Goal: Transaction & Acquisition: Obtain resource

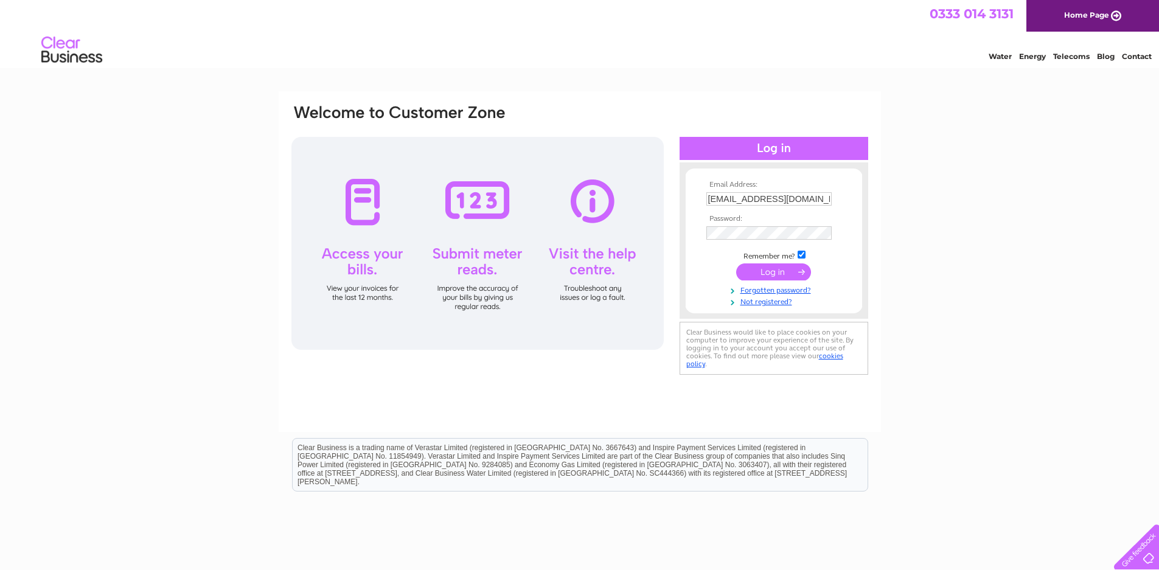
click at [358, 223] on div at bounding box center [477, 243] width 372 height 213
click at [781, 275] on input "submit" at bounding box center [773, 271] width 75 height 17
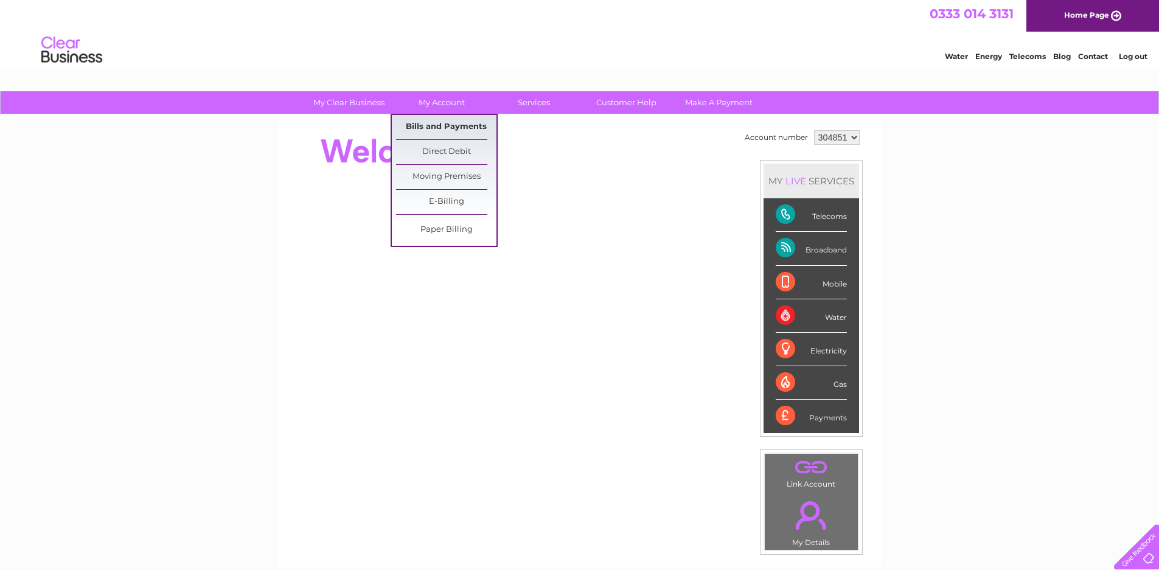
click at [442, 123] on link "Bills and Payments" at bounding box center [446, 127] width 100 height 24
click at [464, 125] on link "Bills and Payments" at bounding box center [446, 127] width 100 height 24
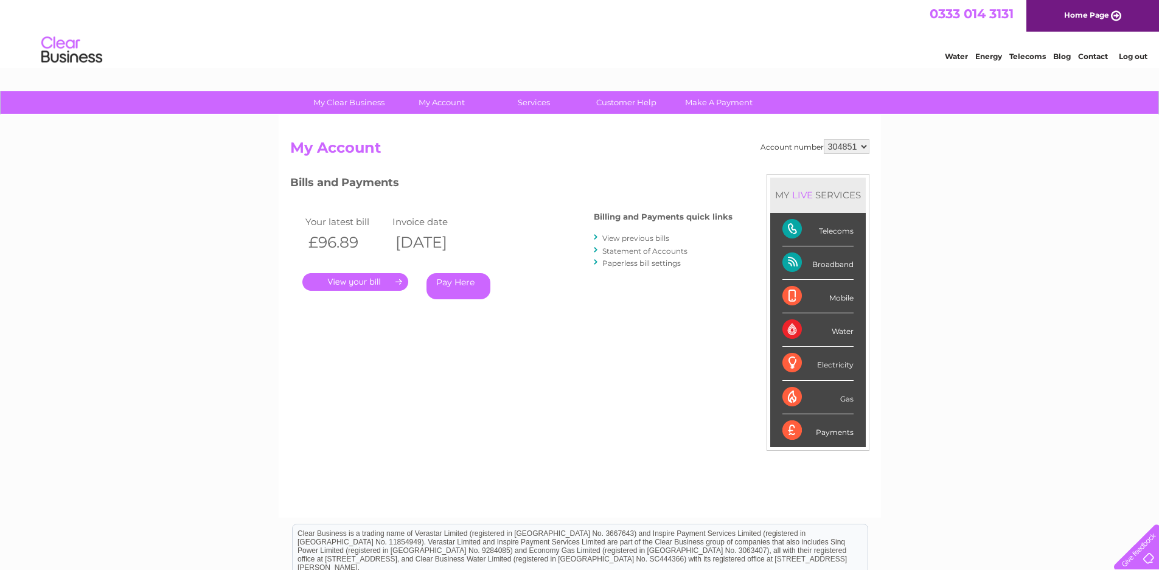
click at [361, 280] on link "." at bounding box center [355, 282] width 106 height 18
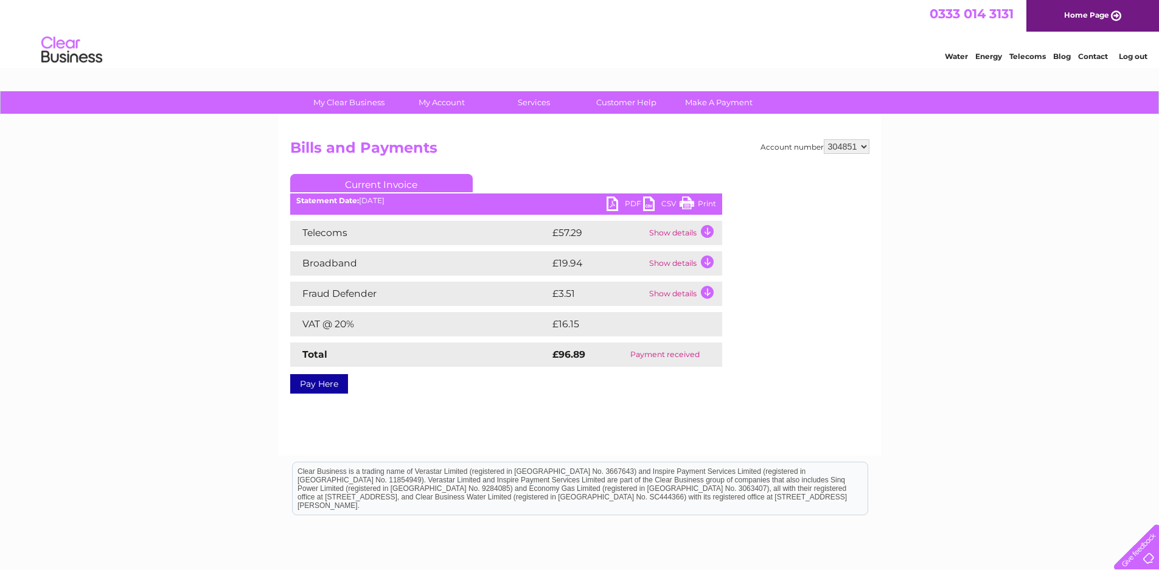
click at [612, 198] on link "PDF" at bounding box center [624, 205] width 36 height 18
click at [620, 201] on link "PDF" at bounding box center [624, 205] width 36 height 18
